Goal: Find contact information: Find contact information

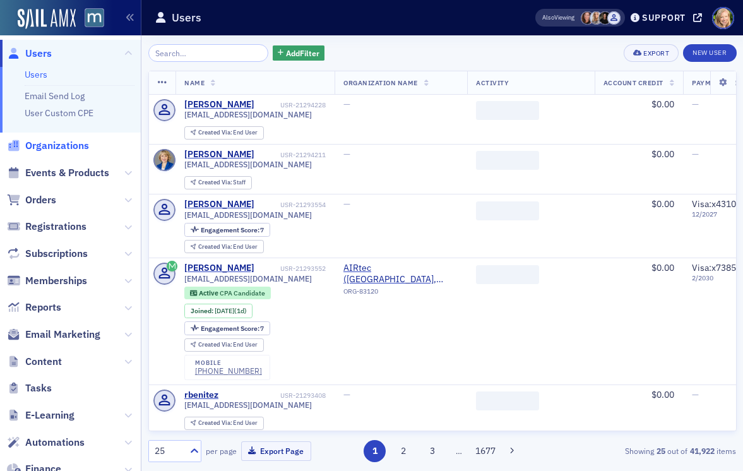
click at [76, 142] on span "Organizations" at bounding box center [57, 146] width 64 height 14
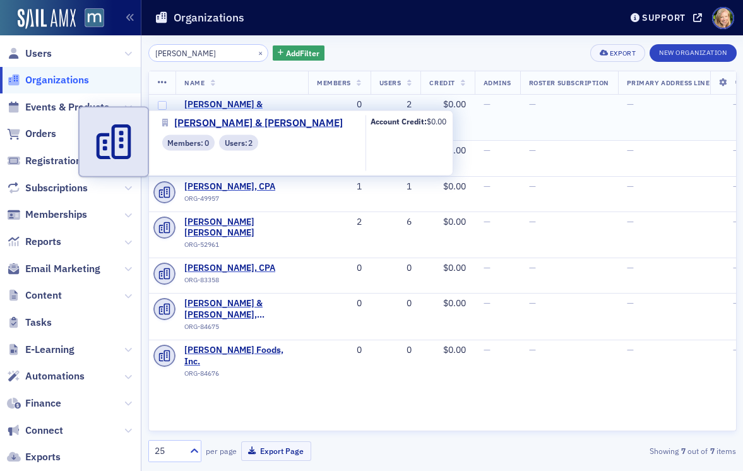
type input "[PERSON_NAME]"
click at [235, 107] on span "[PERSON_NAME] & [PERSON_NAME]" at bounding box center [241, 110] width 115 height 22
select select "US"
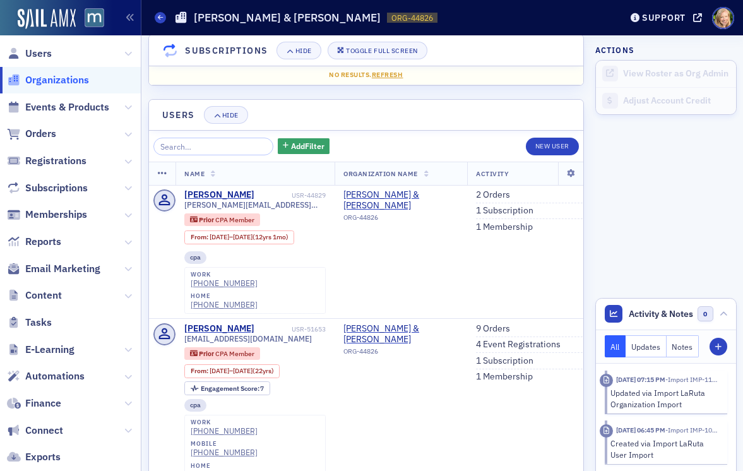
scroll to position [921, 0]
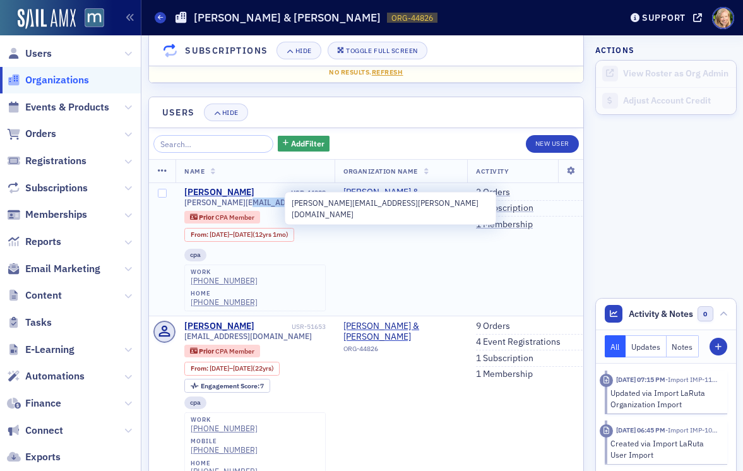
drag, startPoint x: 287, startPoint y: 203, endPoint x: 237, endPoint y: 203, distance: 49.9
click at [237, 203] on div "[PERSON_NAME][EMAIL_ADDRESS][PERSON_NAME][DOMAIN_NAME]" at bounding box center [254, 202] width 141 height 9
copy span "@[DOMAIN_NAME]"
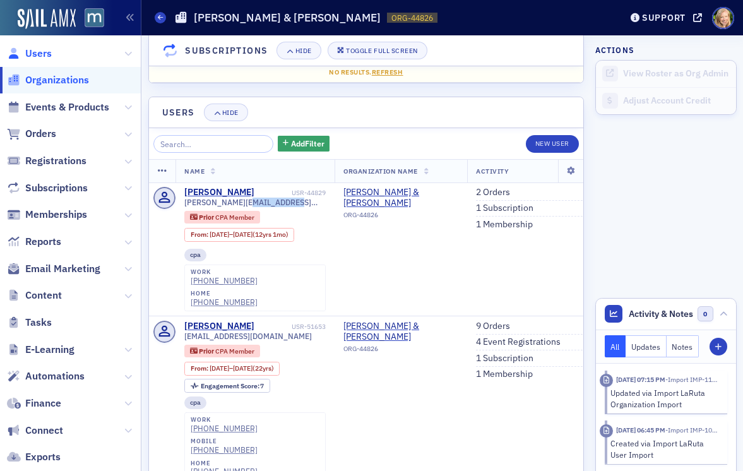
click at [44, 54] on span "Users" at bounding box center [38, 54] width 27 height 14
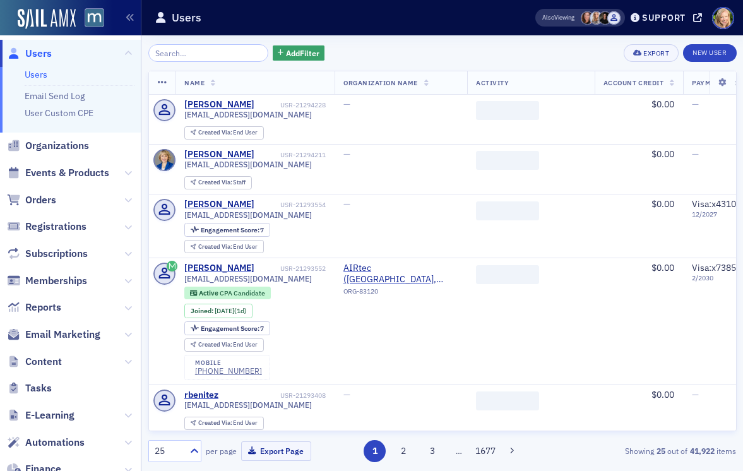
click at [193, 51] on input "search" at bounding box center [208, 53] width 121 height 18
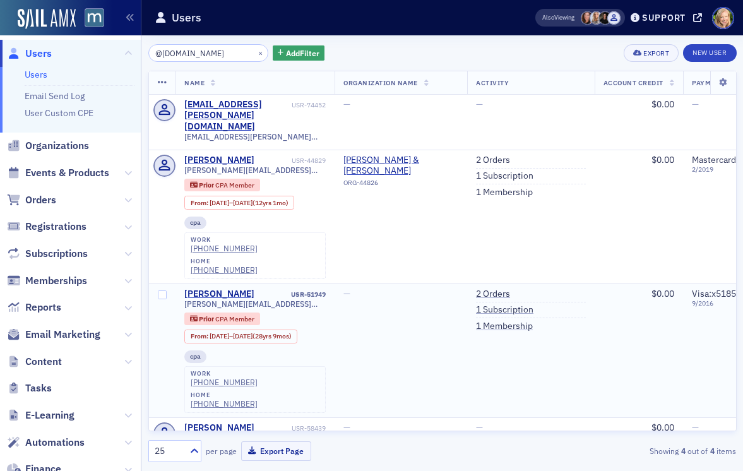
type input "@[DOMAIN_NAME]"
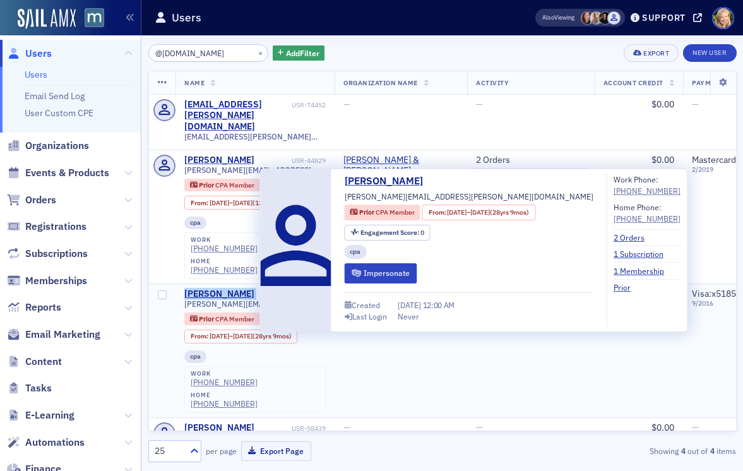
drag, startPoint x: 267, startPoint y: 252, endPoint x: 184, endPoint y: 252, distance: 83.3
click at [184, 288] on div "[PERSON_NAME] USR-51949" at bounding box center [254, 293] width 141 height 11
copy div "[PERSON_NAME]"
